Goal: Transaction & Acquisition: Purchase product/service

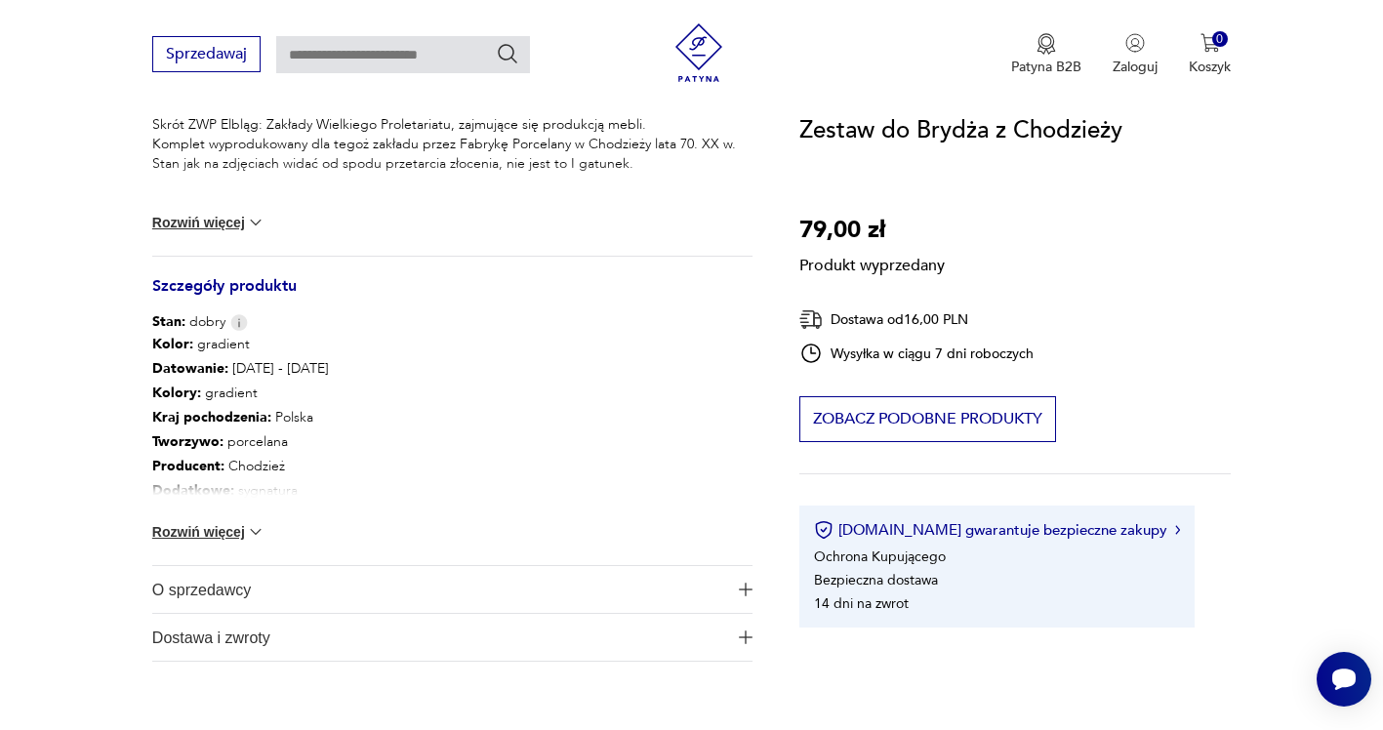
scroll to position [878, 0]
click at [194, 529] on button "Rozwiń więcej" at bounding box center [208, 531] width 113 height 20
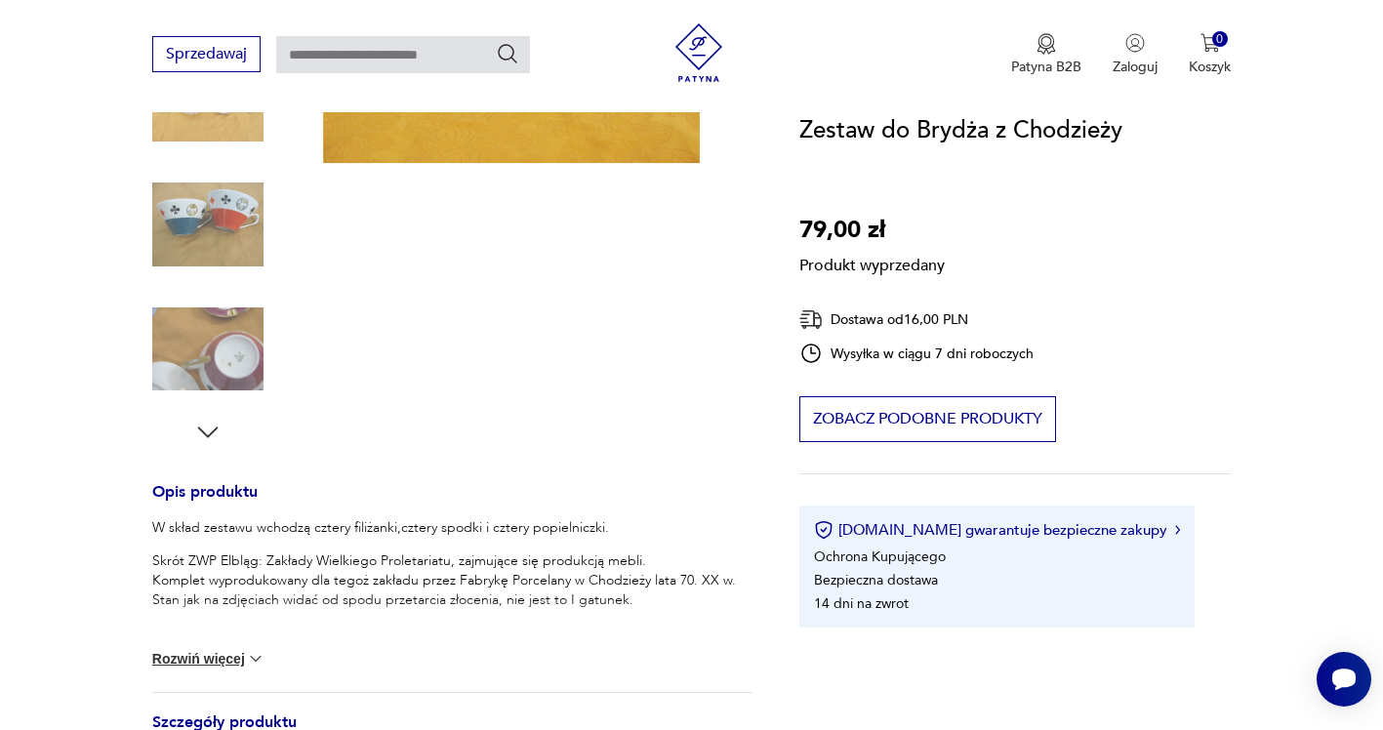
scroll to position [195, 0]
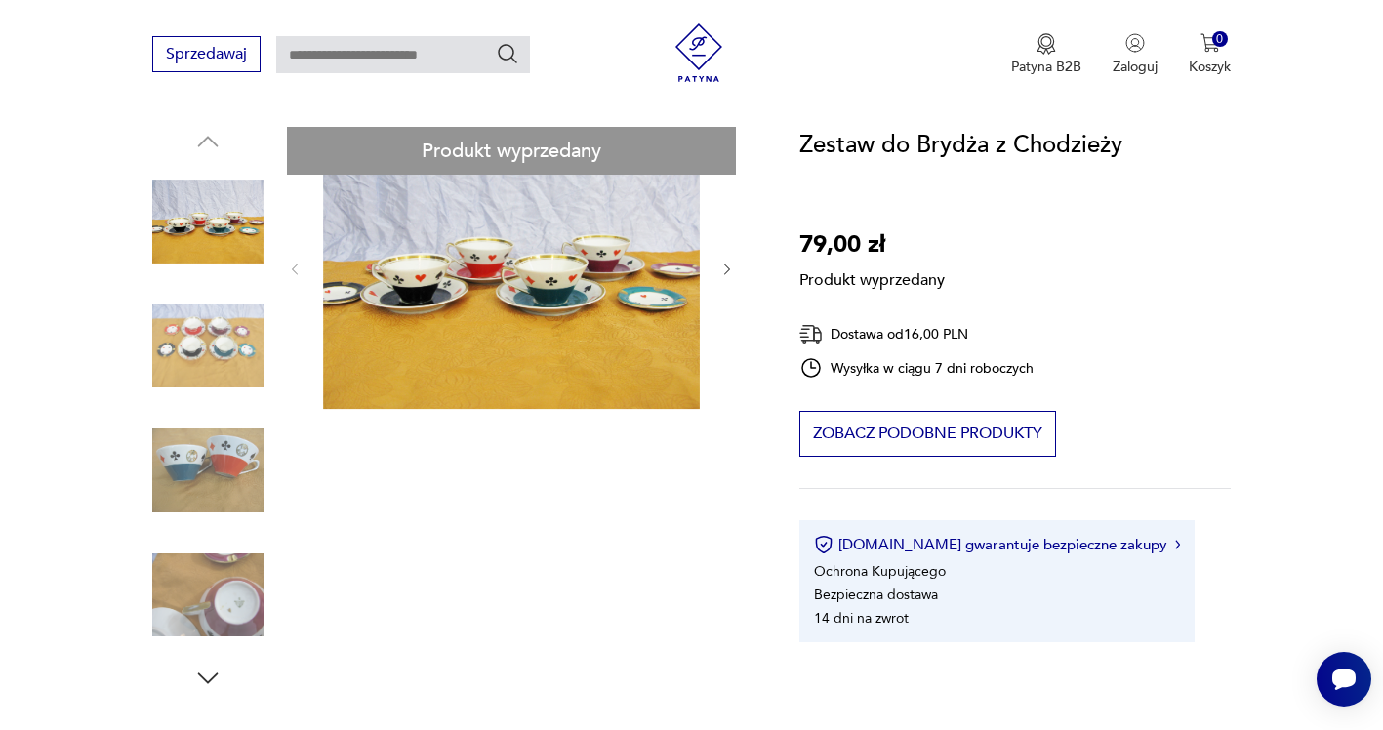
drag, startPoint x: 206, startPoint y: 227, endPoint x: 200, endPoint y: 154, distance: 73.4
